Goal: Use online tool/utility: Utilize a website feature to perform a specific function

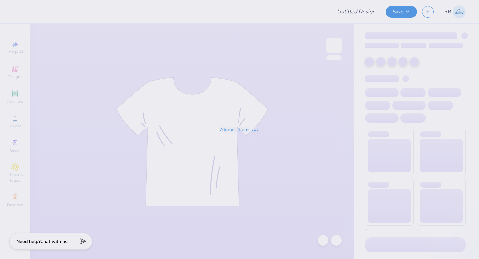
type input "socctoberfest"
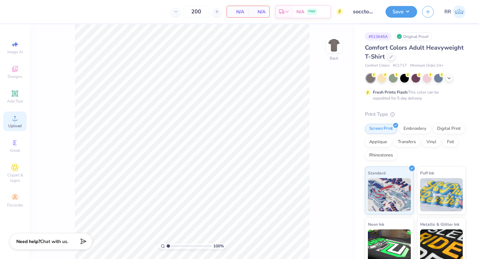
click at [11, 118] on icon at bounding box center [15, 118] width 8 height 8
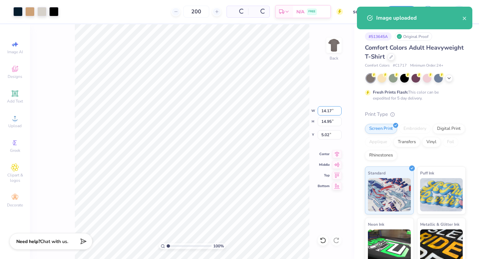
drag, startPoint x: 327, startPoint y: 110, endPoint x: 332, endPoint y: 127, distance: 18.0
click at [327, 110] on input "14.17" at bounding box center [330, 110] width 24 height 9
type input "3.50"
type input "3.69"
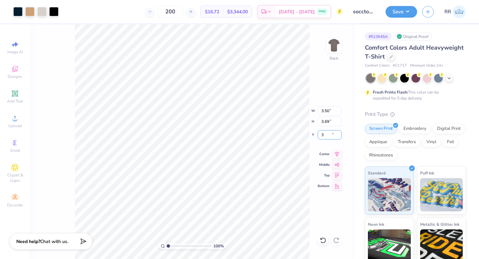
type input "3.00"
click at [57, 12] on div at bounding box center [53, 10] width 9 height 9
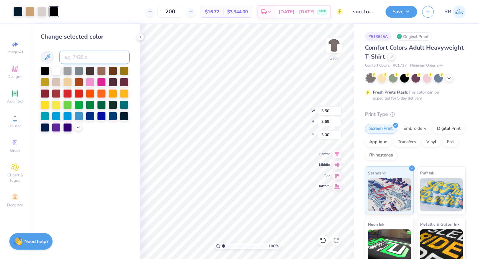
click at [89, 63] on input at bounding box center [94, 57] width 70 height 13
type input "296"
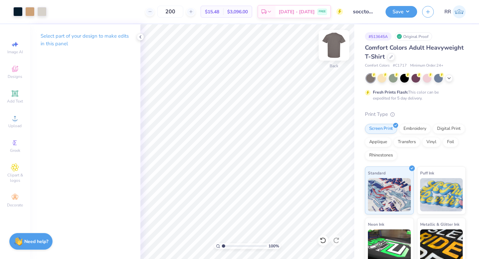
click at [335, 49] on img at bounding box center [334, 45] width 27 height 27
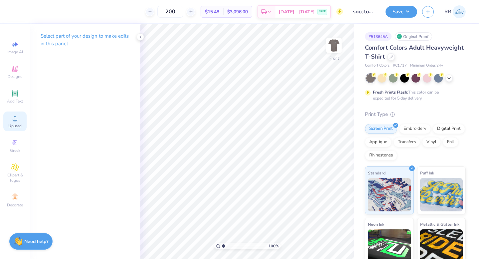
click at [14, 117] on icon at bounding box center [15, 118] width 8 height 8
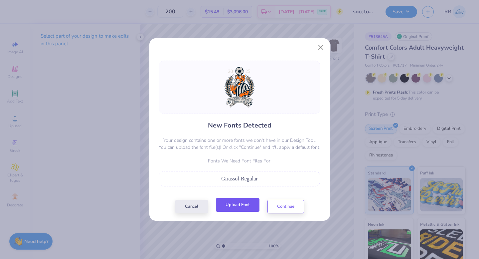
click at [249, 205] on button "Upload Font" at bounding box center [238, 205] width 44 height 14
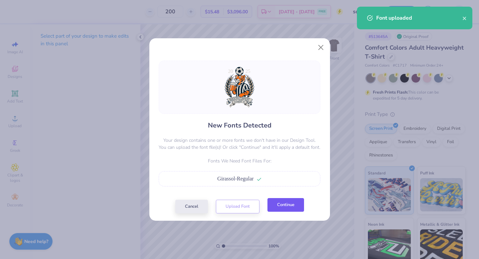
click at [296, 203] on button "Continue" at bounding box center [285, 205] width 37 height 14
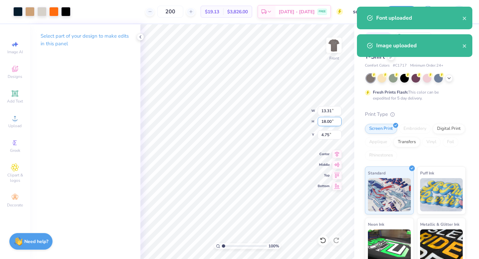
click at [326, 123] on input "18.00" at bounding box center [330, 121] width 24 height 9
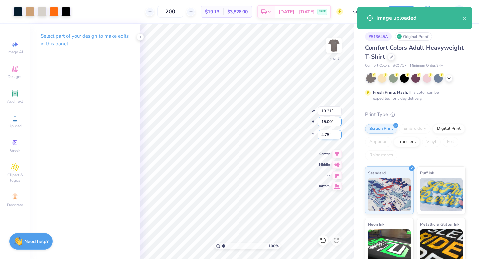
type input "15.00"
type input "11.10"
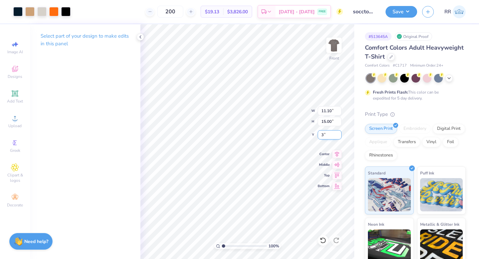
type input "3.00"
drag, startPoint x: 67, startPoint y: 12, endPoint x: 68, endPoint y: 16, distance: 4.0
click at [67, 12] on div at bounding box center [65, 10] width 9 height 9
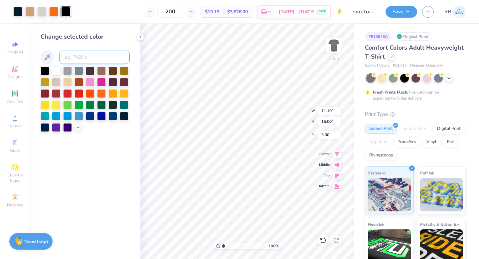
click at [74, 60] on input at bounding box center [94, 57] width 70 height 13
type input "296"
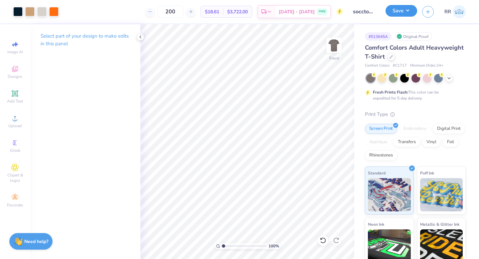
drag, startPoint x: 406, startPoint y: 10, endPoint x: 408, endPoint y: 16, distance: 5.6
click at [406, 10] on button "Save" at bounding box center [401, 11] width 32 height 12
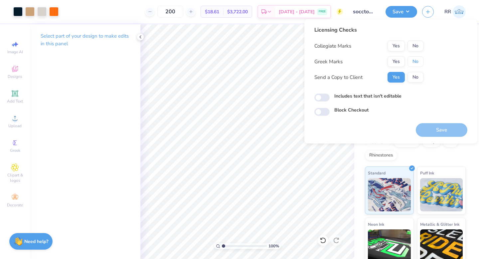
drag, startPoint x: 413, startPoint y: 61, endPoint x: 413, endPoint y: 55, distance: 6.0
click at [413, 60] on button "No" at bounding box center [415, 61] width 16 height 11
click at [415, 42] on button "No" at bounding box center [415, 46] width 16 height 11
drag, startPoint x: 438, startPoint y: 127, endPoint x: 471, endPoint y: 101, distance: 41.7
click at [444, 125] on button "Save" at bounding box center [442, 130] width 52 height 14
